Goal: Information Seeking & Learning: Learn about a topic

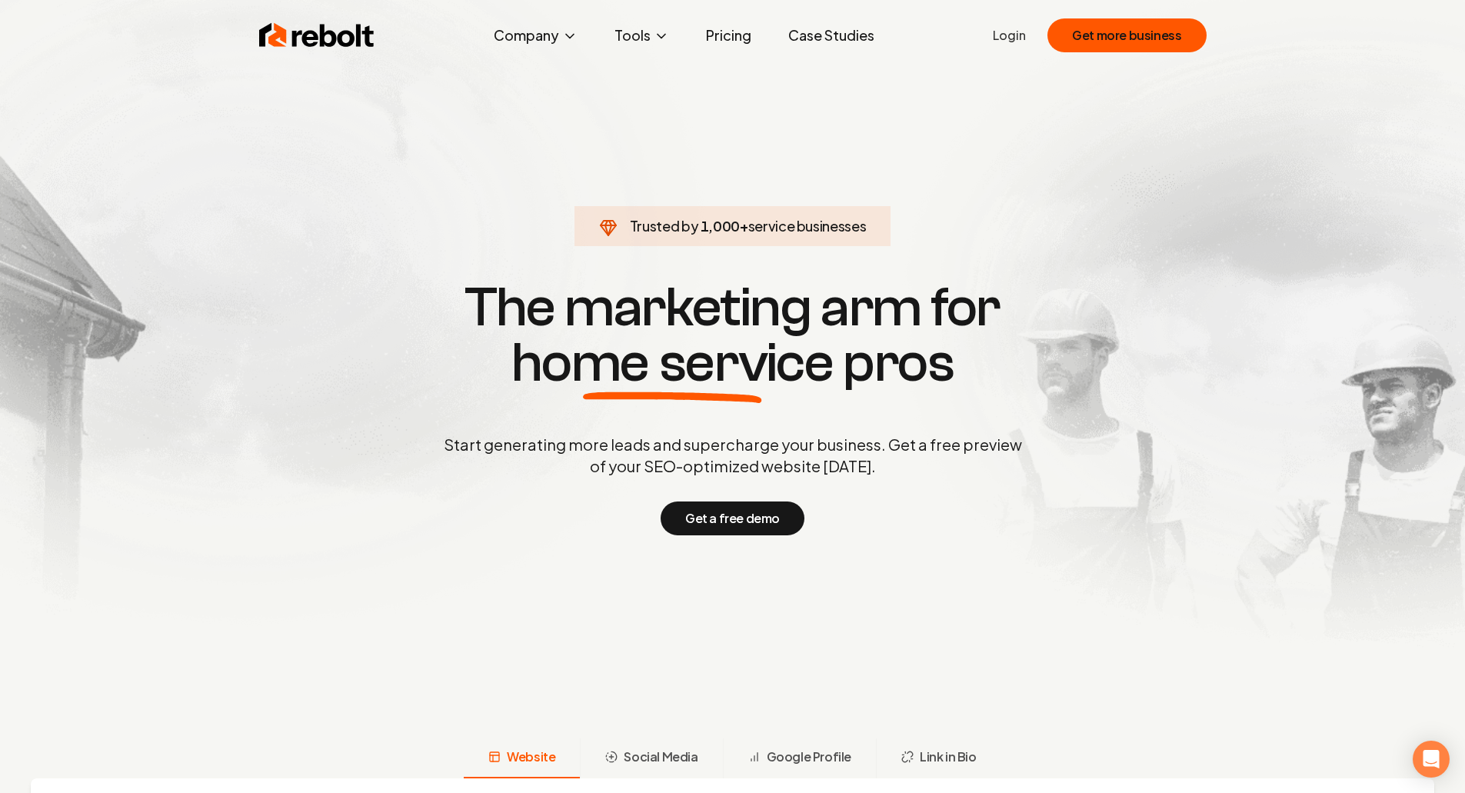
click at [717, 45] on link "Pricing" at bounding box center [729, 35] width 70 height 31
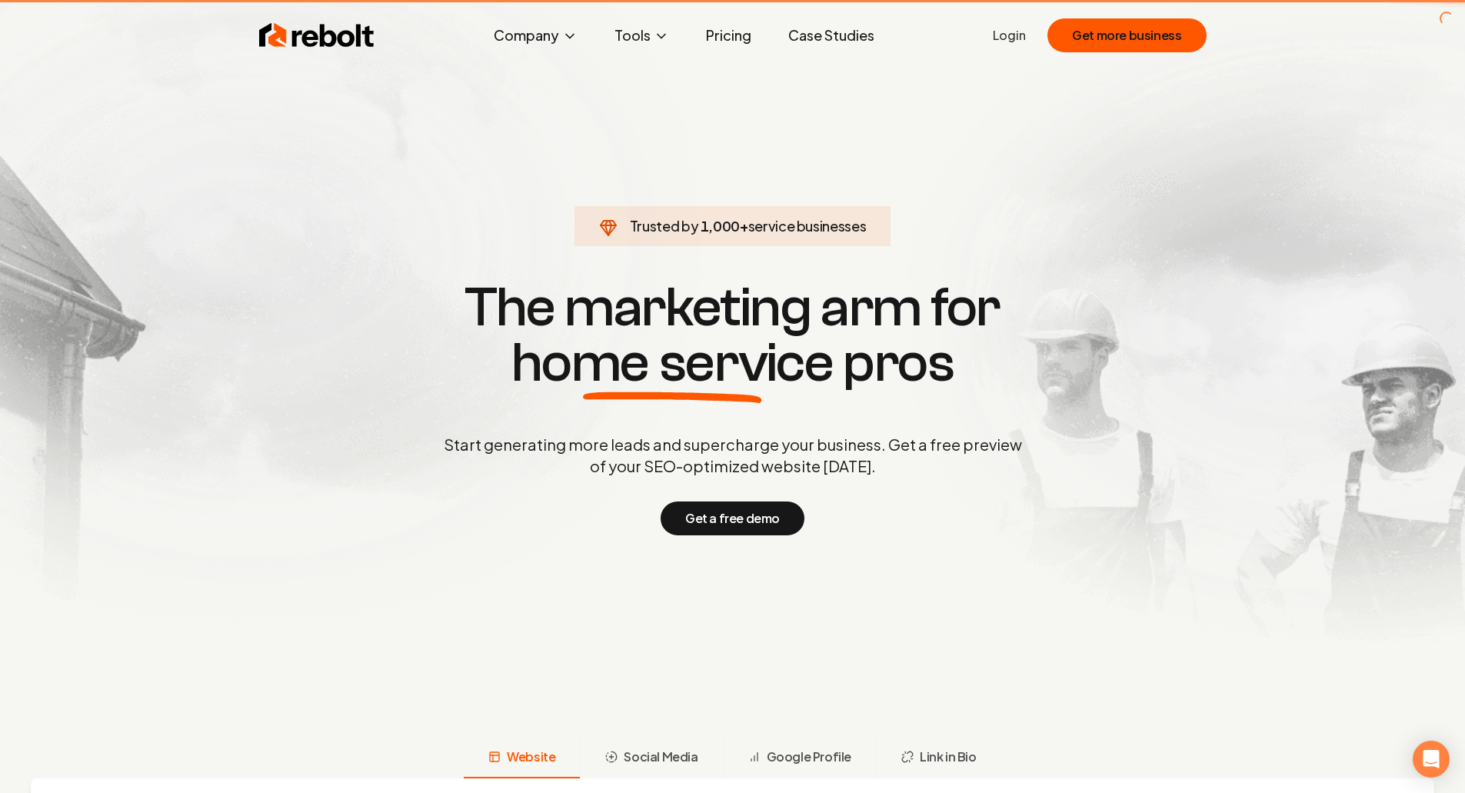
click at [717, 45] on link "Pricing" at bounding box center [729, 35] width 70 height 31
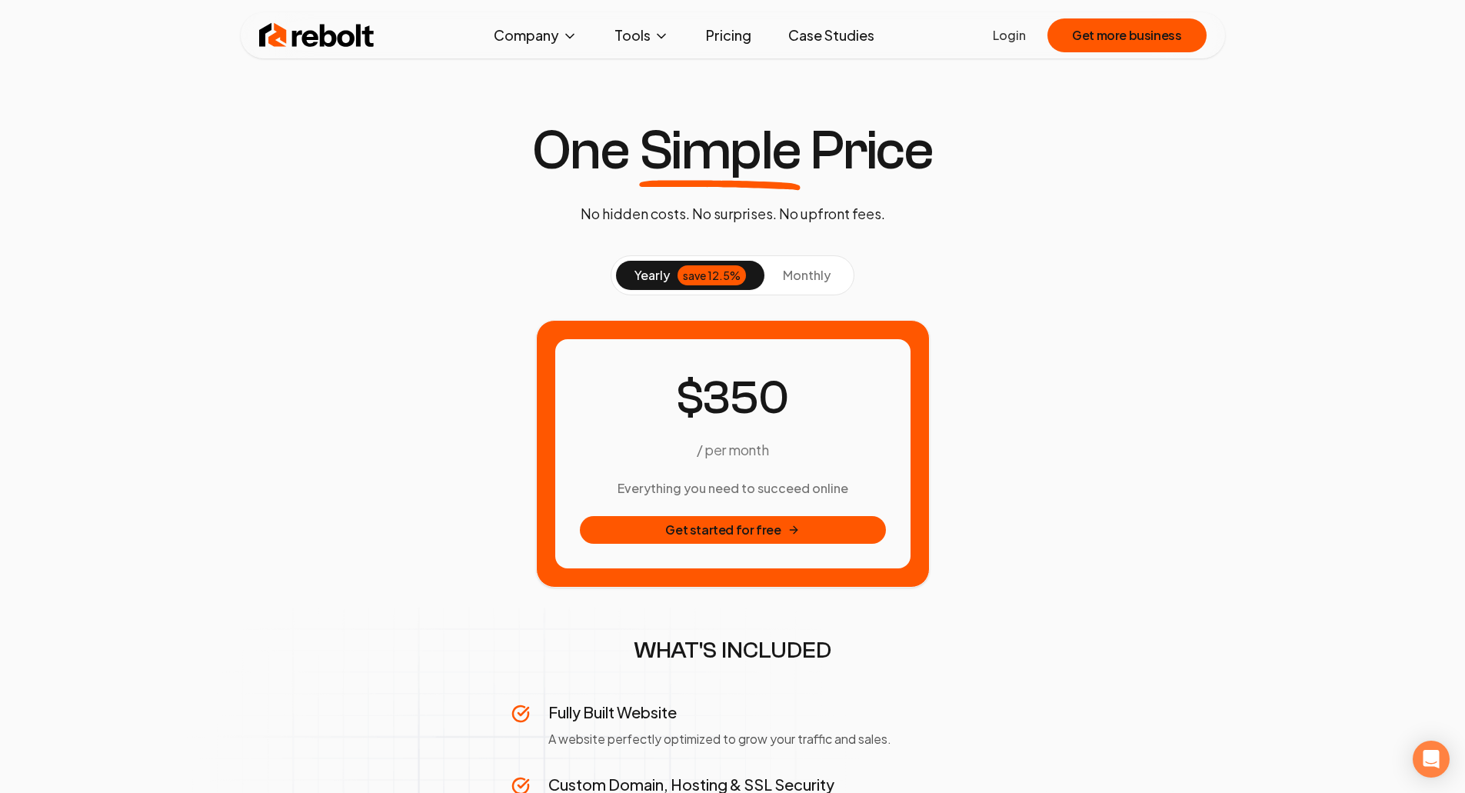
scroll to position [30, 0]
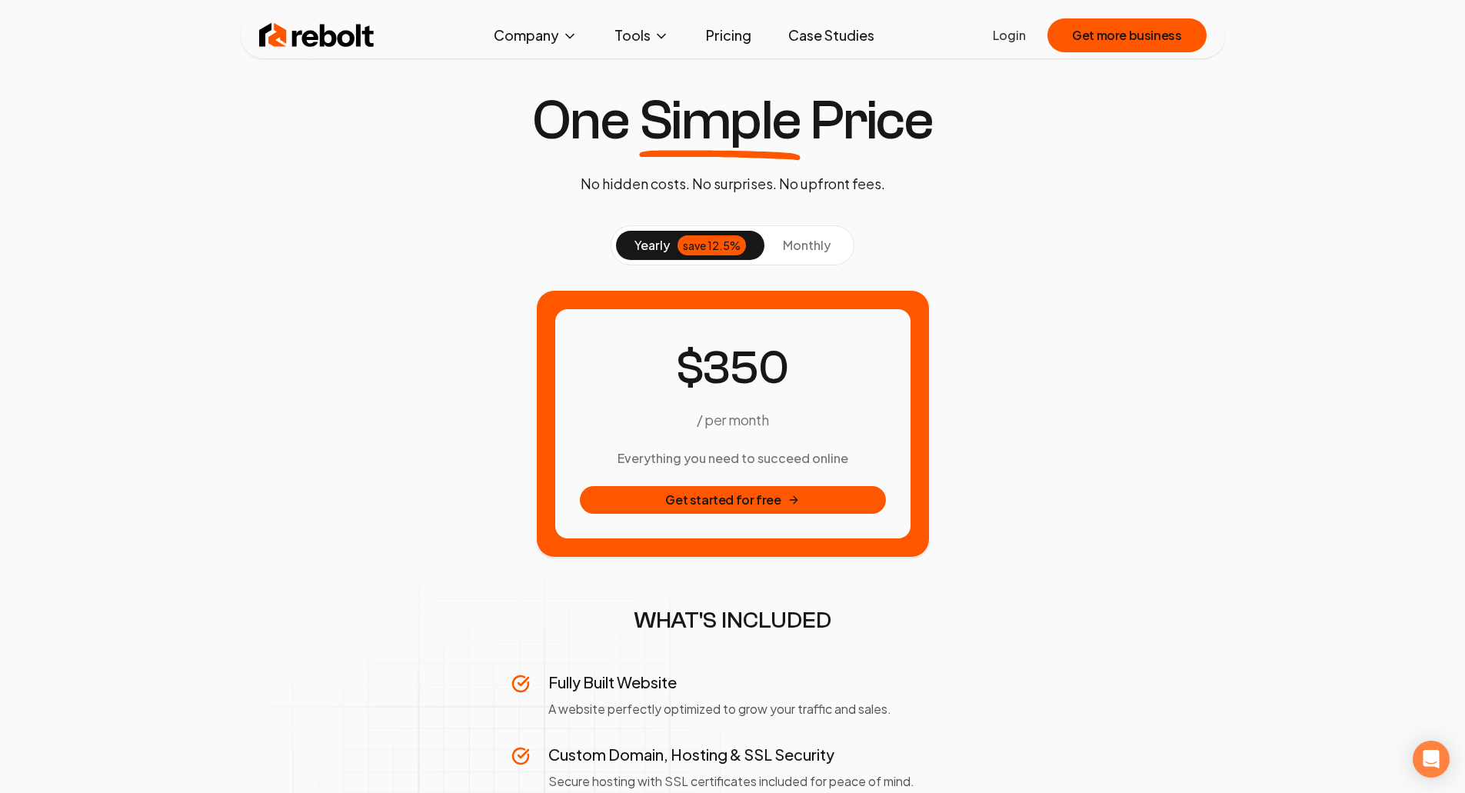
click at [345, 52] on div "Rebolt Company About Blog Jobs Help Center Tools Google Review QR Code Generato…" at bounding box center [733, 35] width 985 height 46
click at [338, 44] on img at bounding box center [316, 35] width 115 height 31
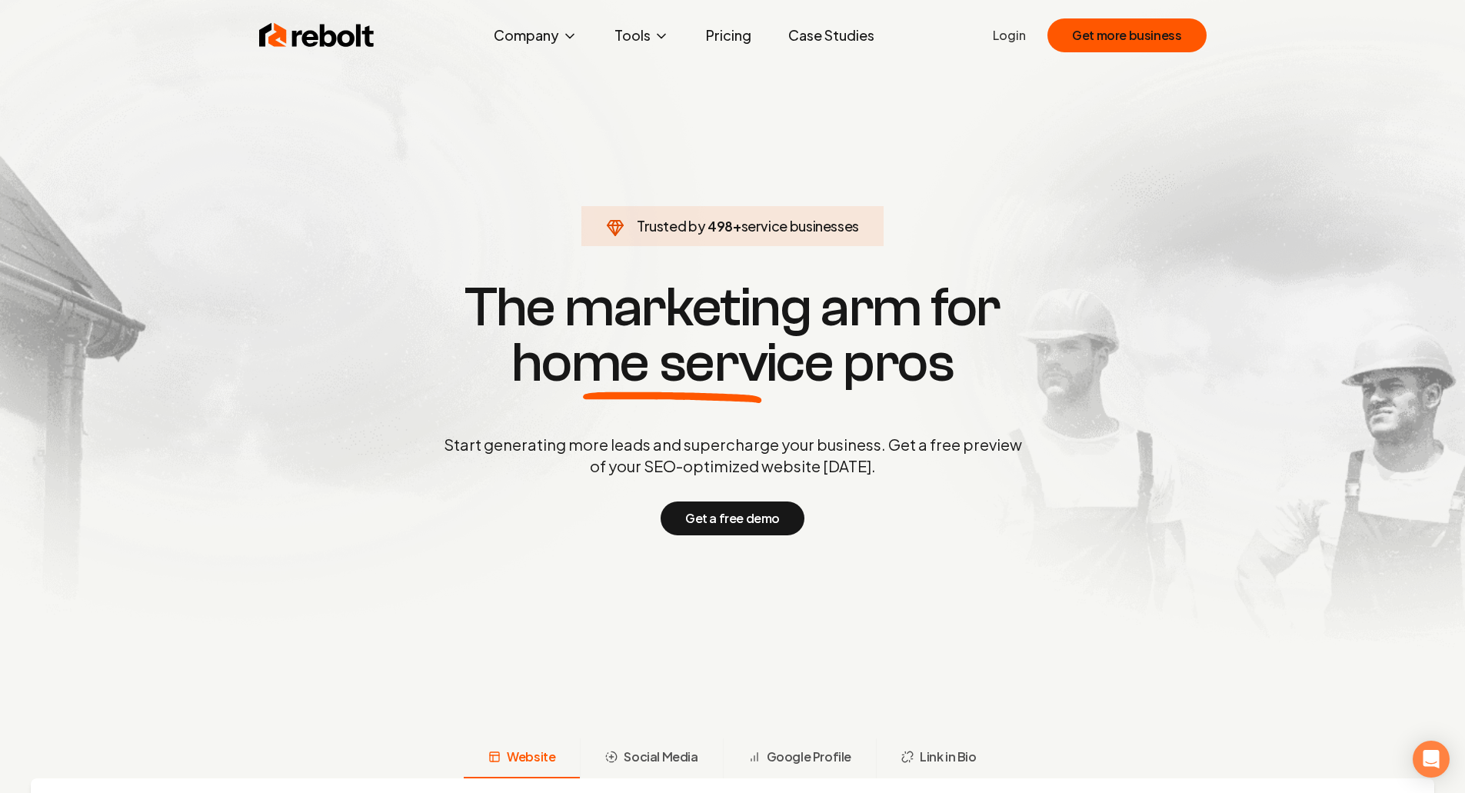
click at [425, 182] on section "Trusted by 498 + service businesses The marketing arm for home service pros Sta…" at bounding box center [733, 406] width 763 height 714
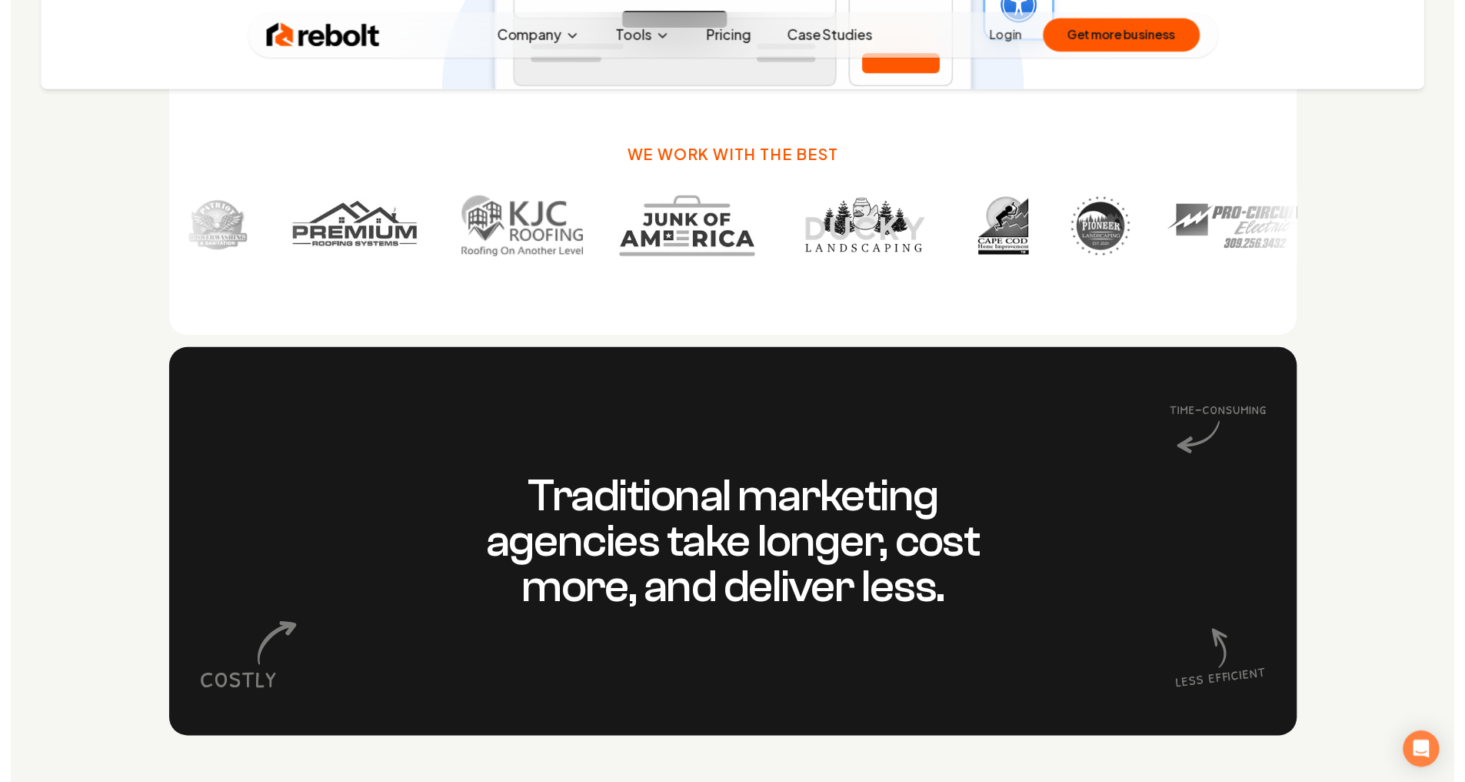
scroll to position [1216, 0]
